Goal: Transaction & Acquisition: Purchase product/service

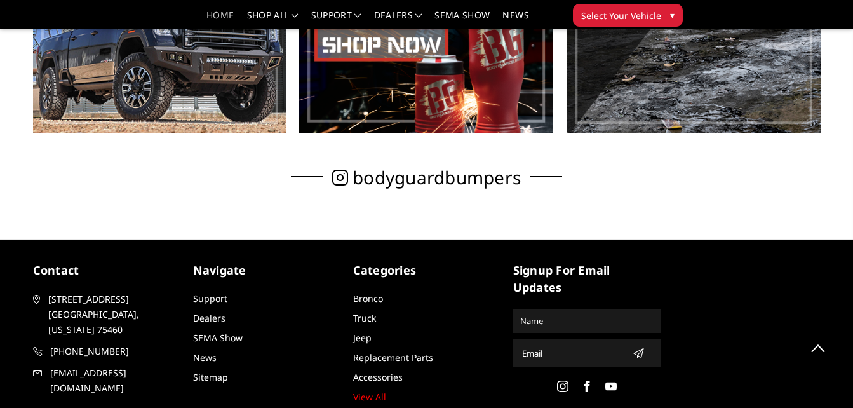
scroll to position [652, 0]
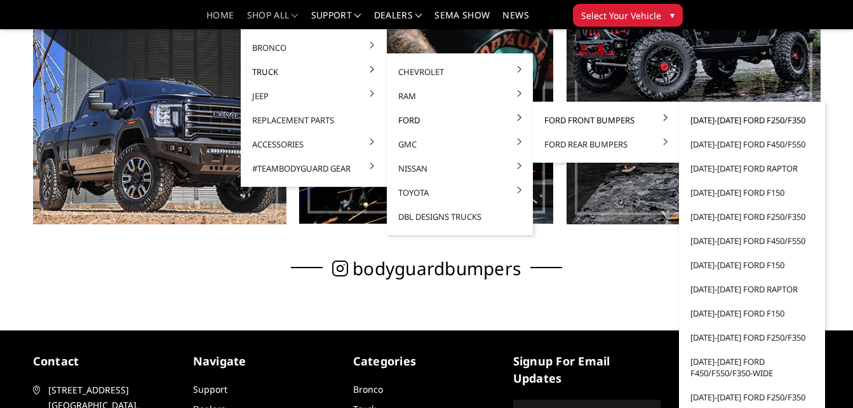
click at [705, 121] on link "[DATE]-[DATE] Ford F250/F350" at bounding box center [752, 120] width 136 height 24
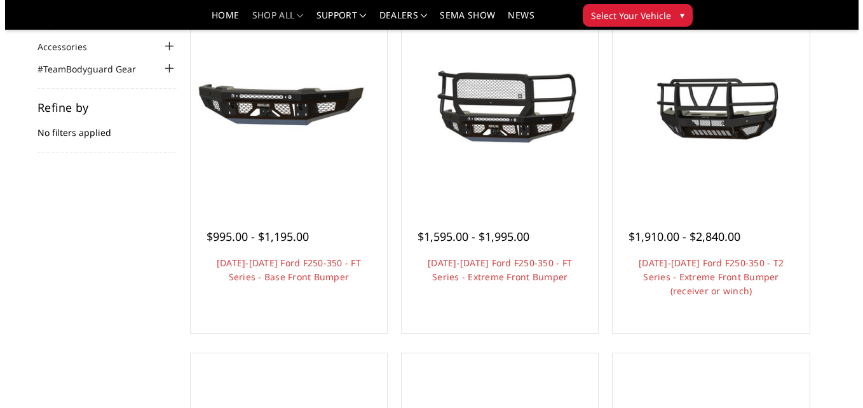
scroll to position [102, 0]
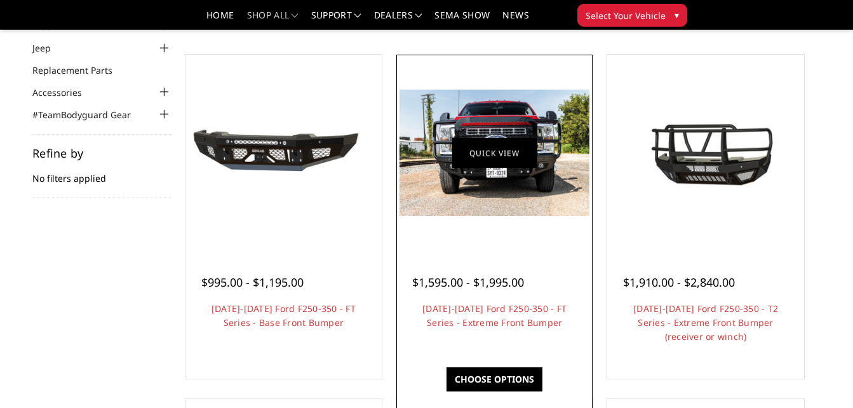
click at [492, 150] on link "Quick view" at bounding box center [494, 153] width 85 height 30
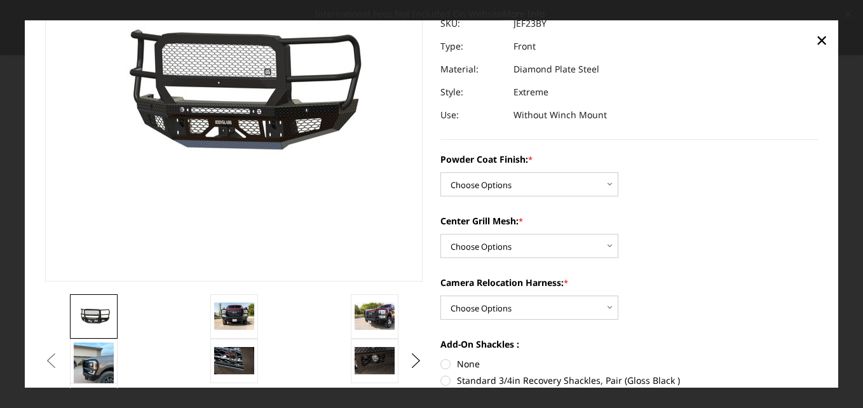
scroll to position [143, 0]
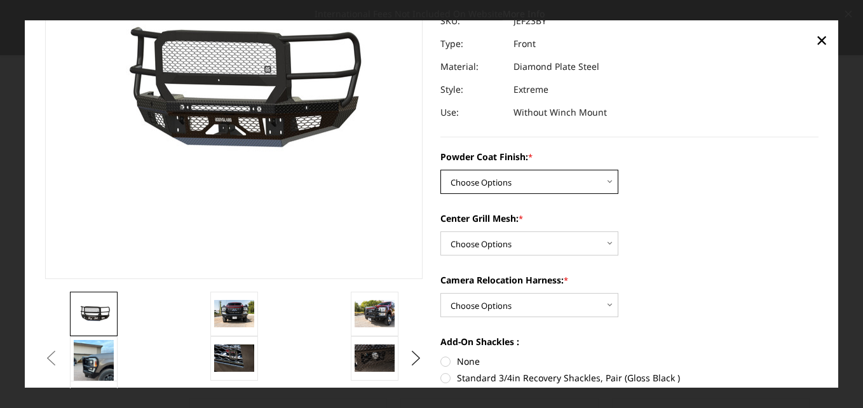
click at [607, 182] on select "Choose Options Bare Metal Gloss Black Powder Coat Textured Black Powder Coat" at bounding box center [529, 182] width 178 height 24
select select "3264"
click at [440, 170] on select "Choose Options Bare Metal Gloss Black Powder Coat Textured Black Powder Coat" at bounding box center [529, 182] width 178 height 24
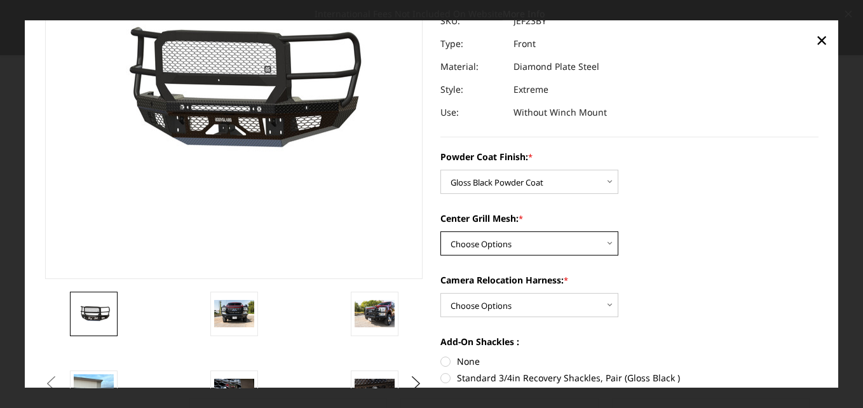
click at [606, 241] on select "Choose Options WITH Expanded Metal in Center Grill WITHOUT Expanded Metal in Ce…" at bounding box center [529, 244] width 178 height 24
select select "3266"
click at [440, 232] on select "Choose Options WITH Expanded Metal in Center Grill WITHOUT Expanded Metal in Ce…" at bounding box center [529, 244] width 178 height 24
click at [661, 271] on div "Powder Coat Finish: * Choose Options Bare Metal Gloss Black Powder Coat Texture…" at bounding box center [629, 307] width 378 height 313
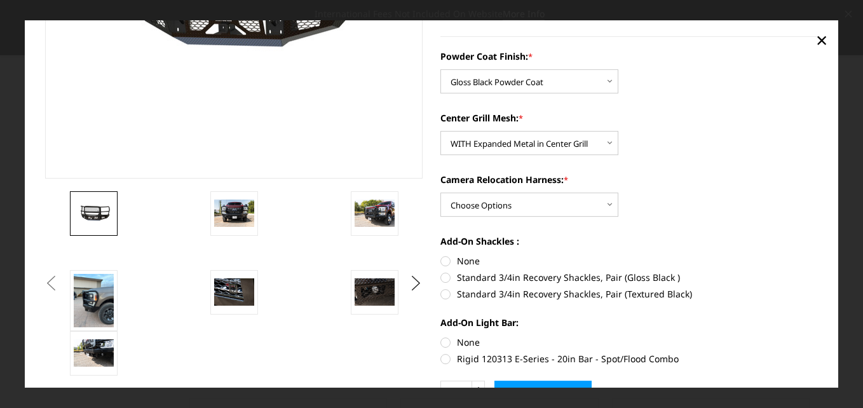
scroll to position [247, 0]
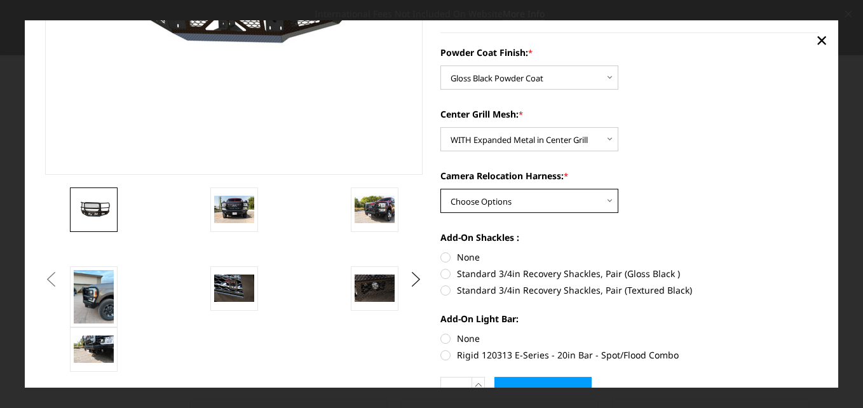
click at [606, 203] on select "Choose Options WITH Camera Relocation Harness WITHOUT Camera Relocation Harness" at bounding box center [529, 201] width 178 height 24
select select "3268"
click at [440, 189] on select "Choose Options WITH Camera Relocation Harness WITHOUT Camera Relocation Harness" at bounding box center [529, 201] width 178 height 24
click at [754, 241] on label "Add-On Shackles :" at bounding box center [629, 237] width 378 height 13
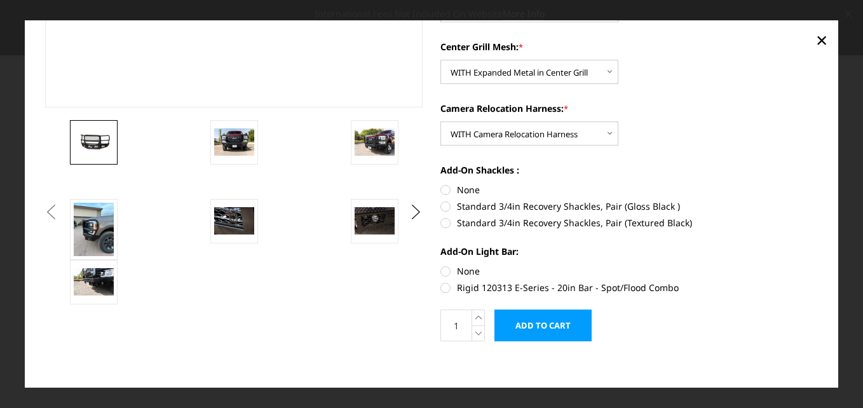
scroll to position [320, 0]
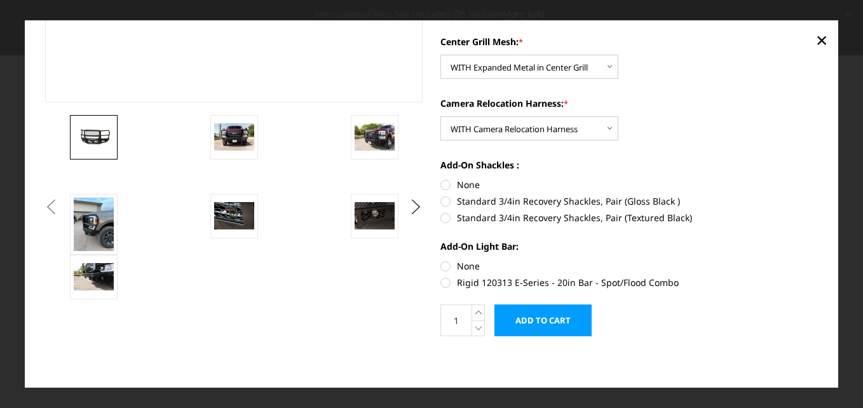
click at [444, 199] on label "Standard 3/4in Recovery Shackles, Pair (Gloss Black )" at bounding box center [629, 200] width 378 height 13
click at [818, 179] on input "Standard 3/4in Recovery Shackles, Pair (Gloss Black )" at bounding box center [818, 179] width 1 height 1
radio input "true"
click at [440, 282] on label "Rigid 120313 E-Series - 20in Bar - Spot/Flood Combo" at bounding box center [629, 282] width 378 height 13
click at [818, 260] on input "Rigid 120313 E-Series - 20in Bar - Spot/Flood Combo" at bounding box center [818, 259] width 1 height 1
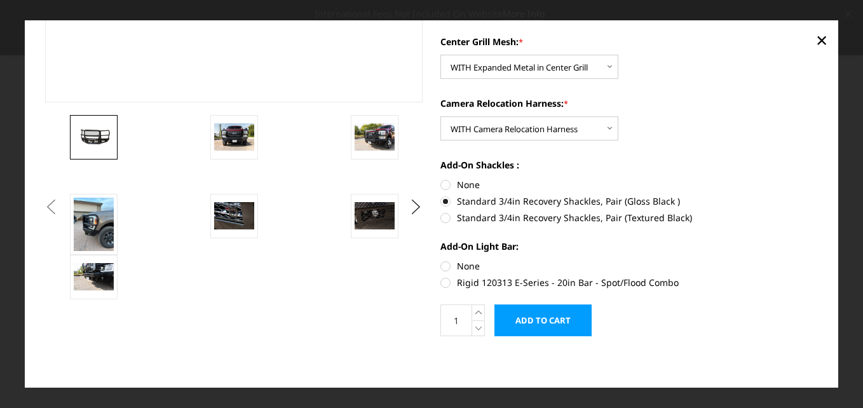
radio input "true"
click at [356, 311] on div "Previous" at bounding box center [431, 44] width 791 height 647
click at [236, 128] on img at bounding box center [234, 137] width 40 height 27
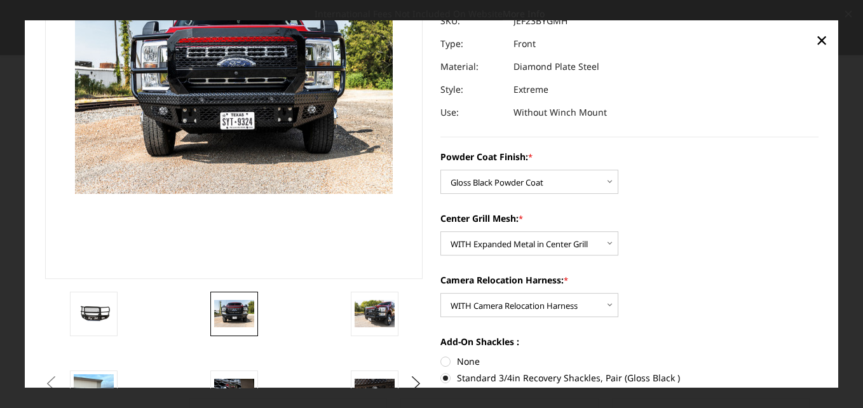
scroll to position [140, 0]
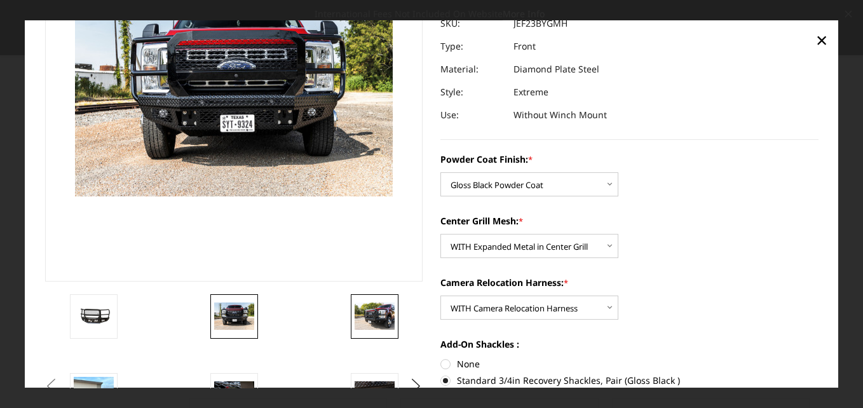
click at [375, 311] on img at bounding box center [375, 316] width 40 height 27
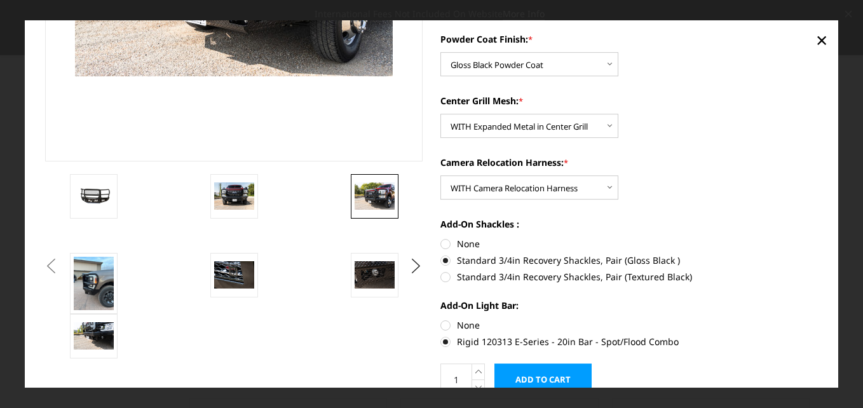
scroll to position [264, 0]
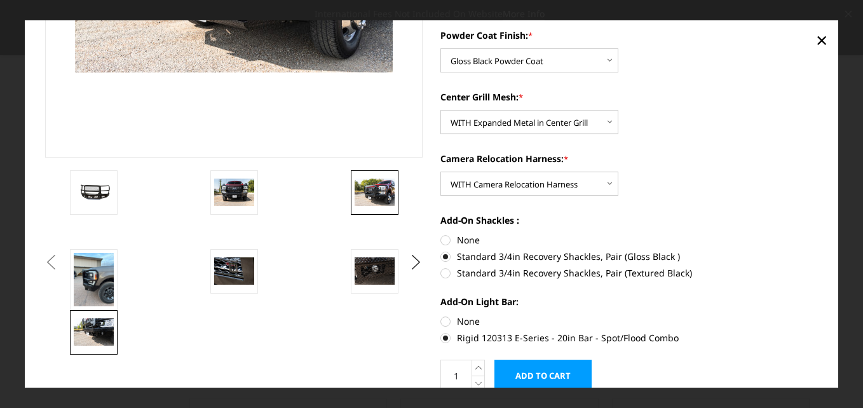
click at [92, 341] on img at bounding box center [94, 332] width 40 height 27
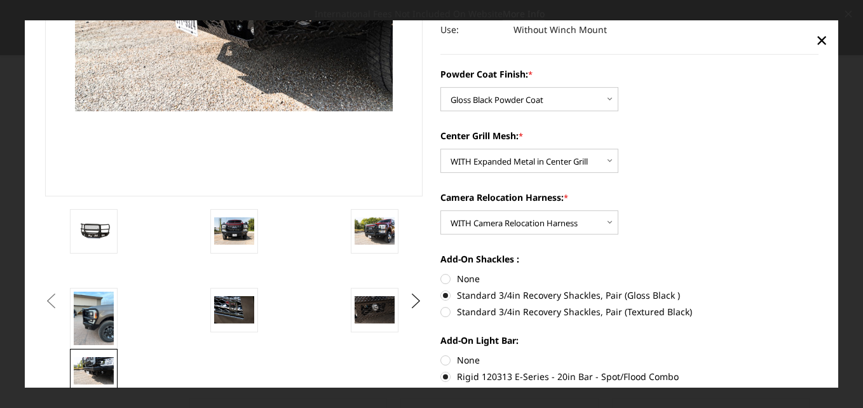
scroll to position [227, 0]
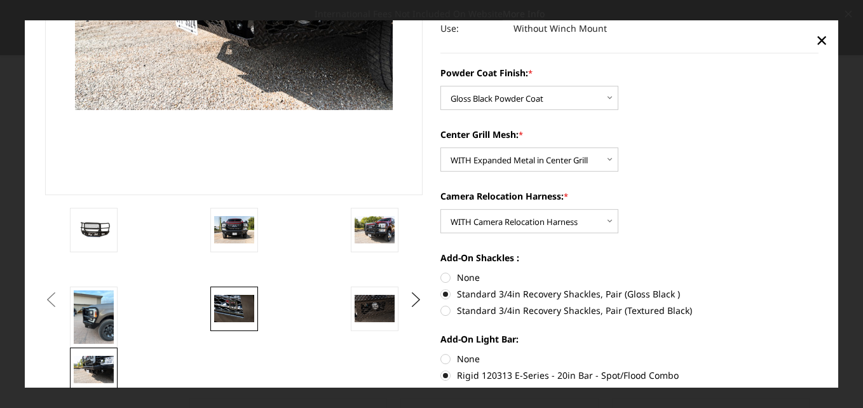
click at [229, 304] on img at bounding box center [234, 308] width 40 height 27
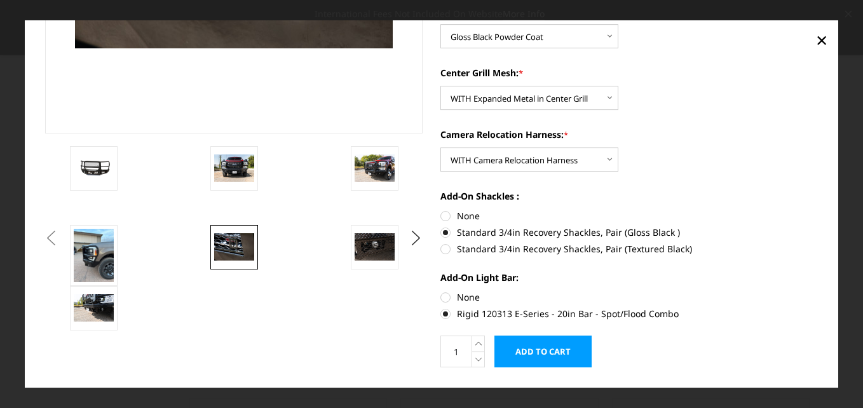
scroll to position [308, 0]
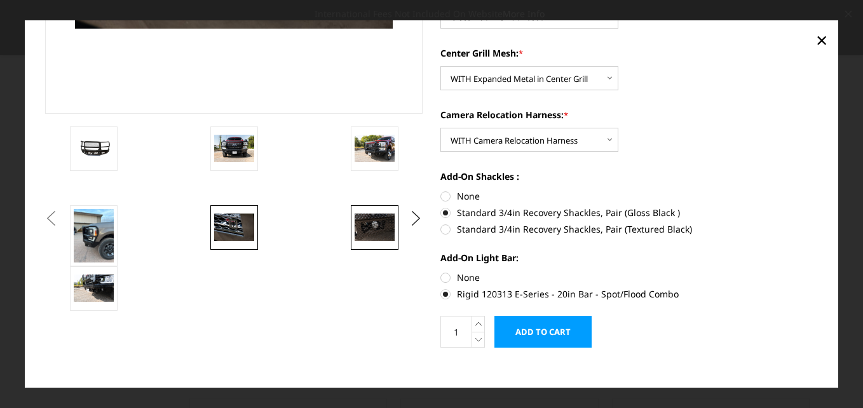
click at [365, 225] on img at bounding box center [375, 227] width 40 height 27
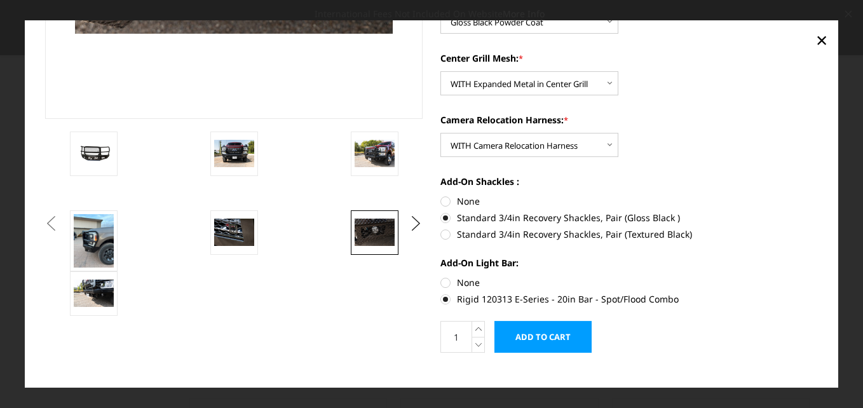
scroll to position [320, 0]
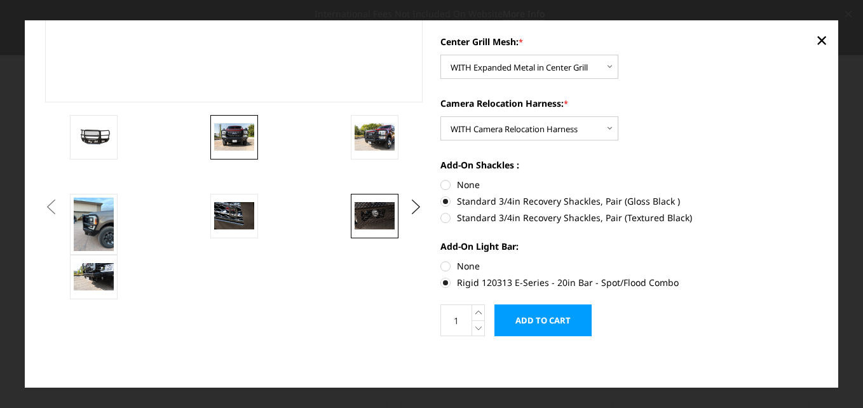
click at [231, 131] on img at bounding box center [234, 137] width 40 height 27
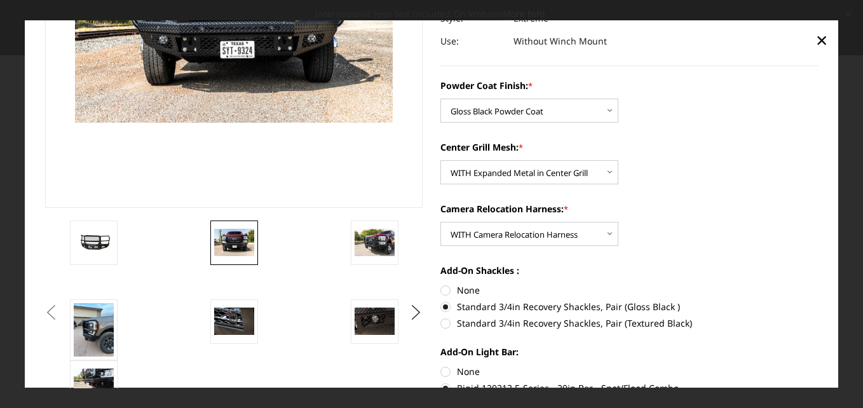
scroll to position [219, 0]
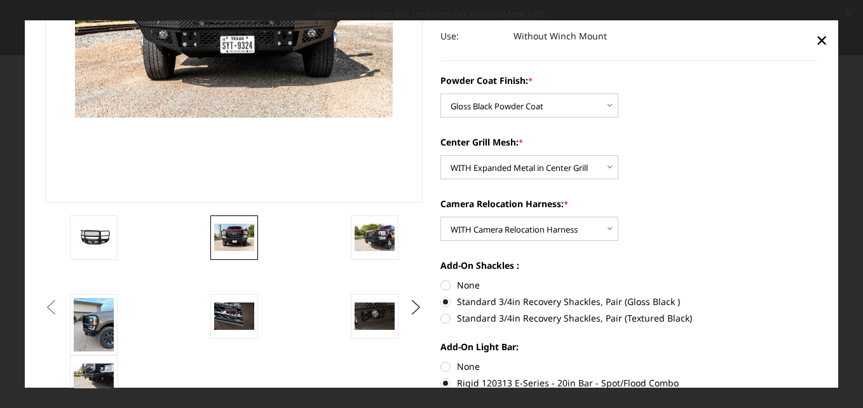
click at [443, 284] on label "None" at bounding box center [629, 285] width 378 height 13
click at [441, 280] on input "None" at bounding box center [440, 279] width 1 height 1
radio input "true"
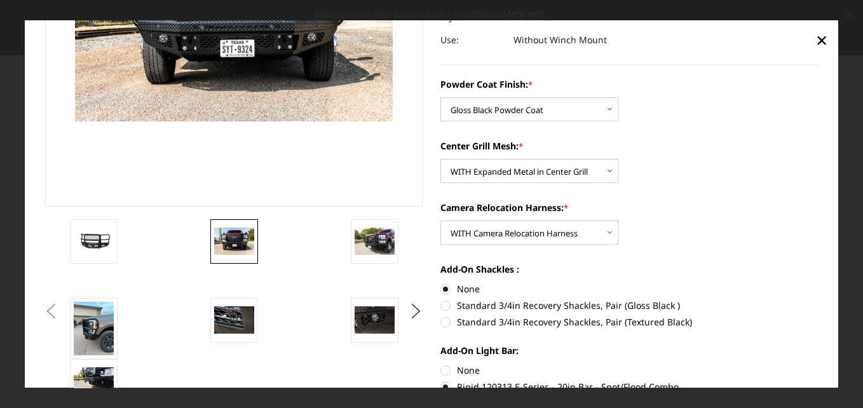
scroll to position [221, 0]
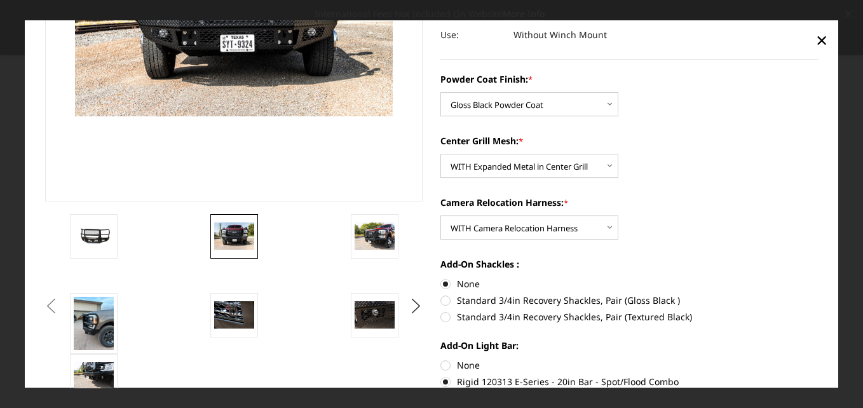
click at [440, 301] on label "Standard 3/4in Recovery Shackles, Pair (Gloss Black )" at bounding box center [629, 300] width 378 height 13
click at [818, 278] on input "Standard 3/4in Recovery Shackles, Pair (Gloss Black )" at bounding box center [818, 278] width 1 height 1
radio input "true"
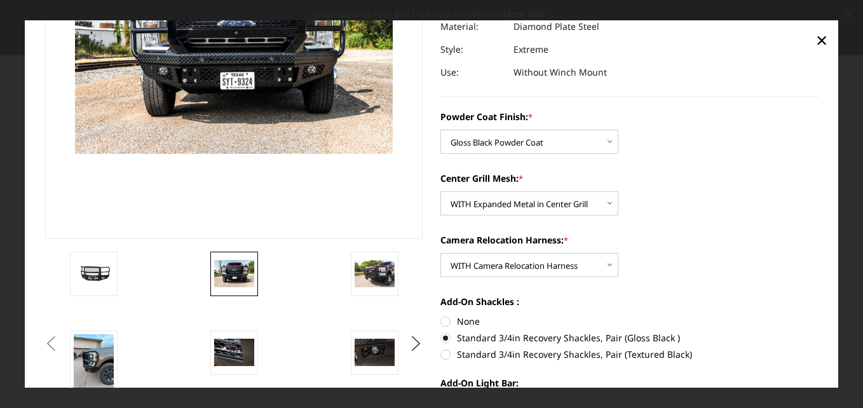
scroll to position [184, 0]
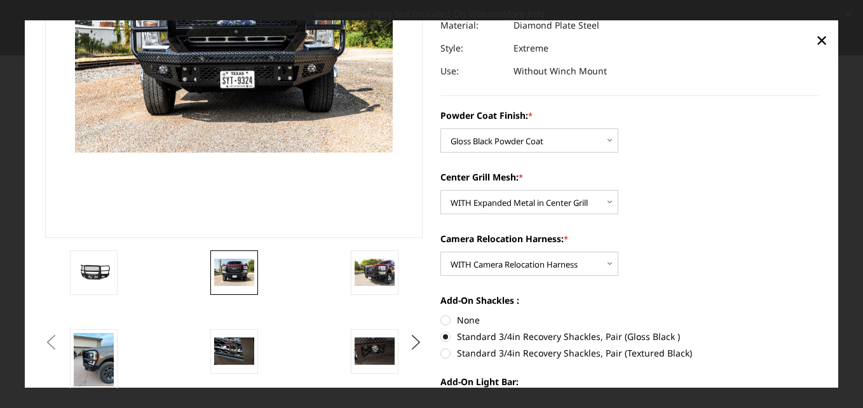
click at [441, 320] on label "None" at bounding box center [629, 320] width 378 height 13
click at [441, 315] on input "None" at bounding box center [440, 314] width 1 height 1
radio input "true"
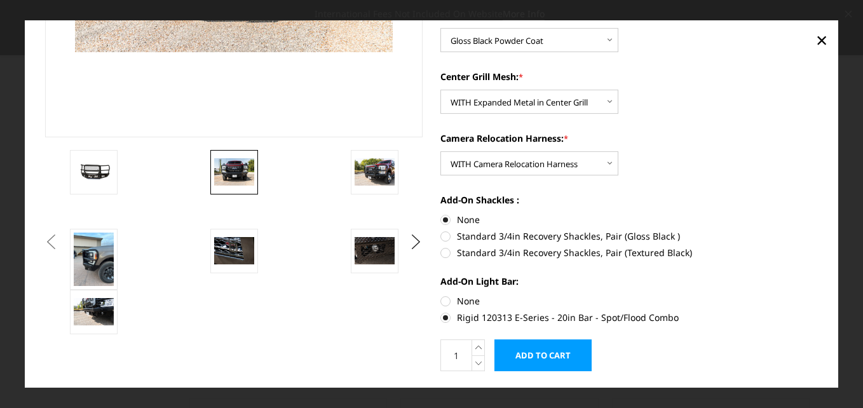
scroll to position [287, 0]
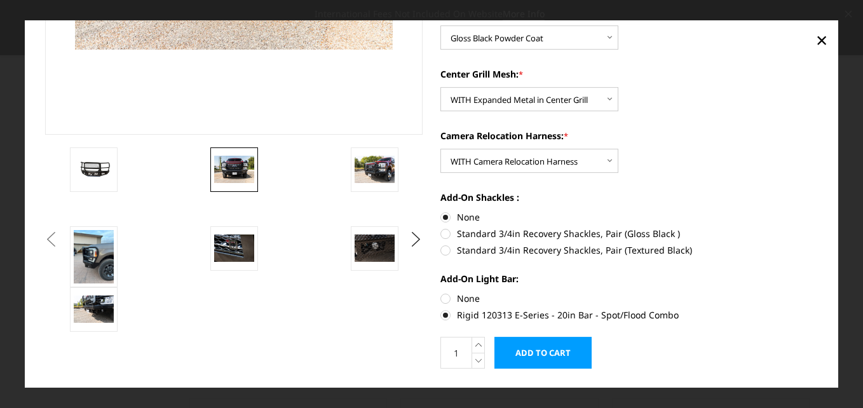
click at [443, 301] on label "None" at bounding box center [629, 298] width 378 height 13
click at [441, 292] on input "None" at bounding box center [440, 292] width 1 height 1
radio input "true"
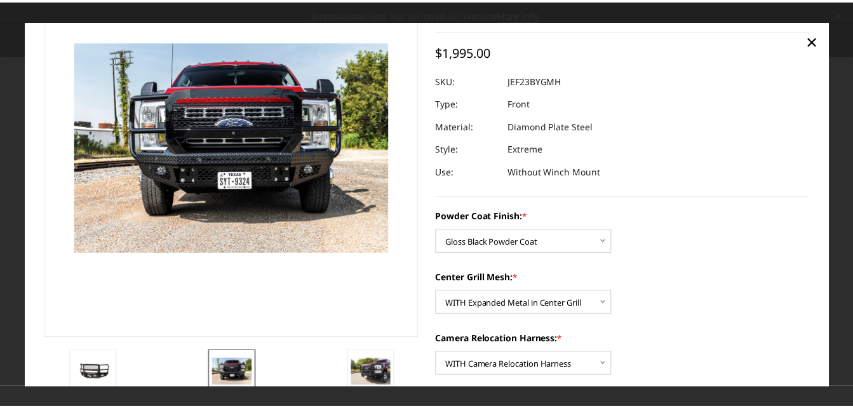
scroll to position [50, 0]
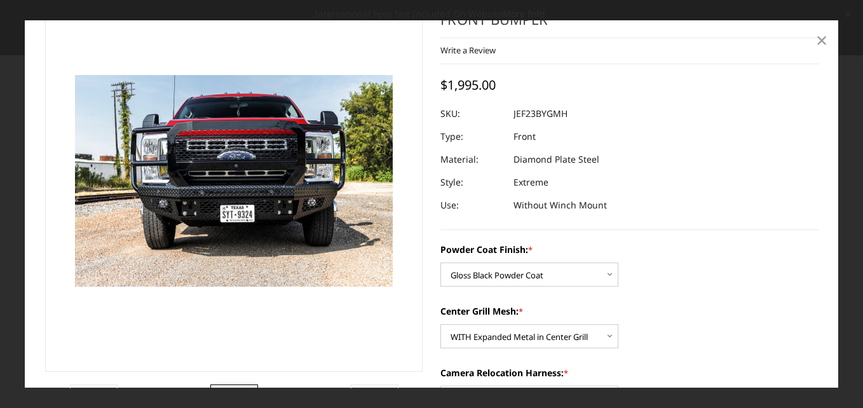
click at [820, 35] on span "×" at bounding box center [821, 39] width 11 height 27
